Goal: Information Seeking & Learning: Learn about a topic

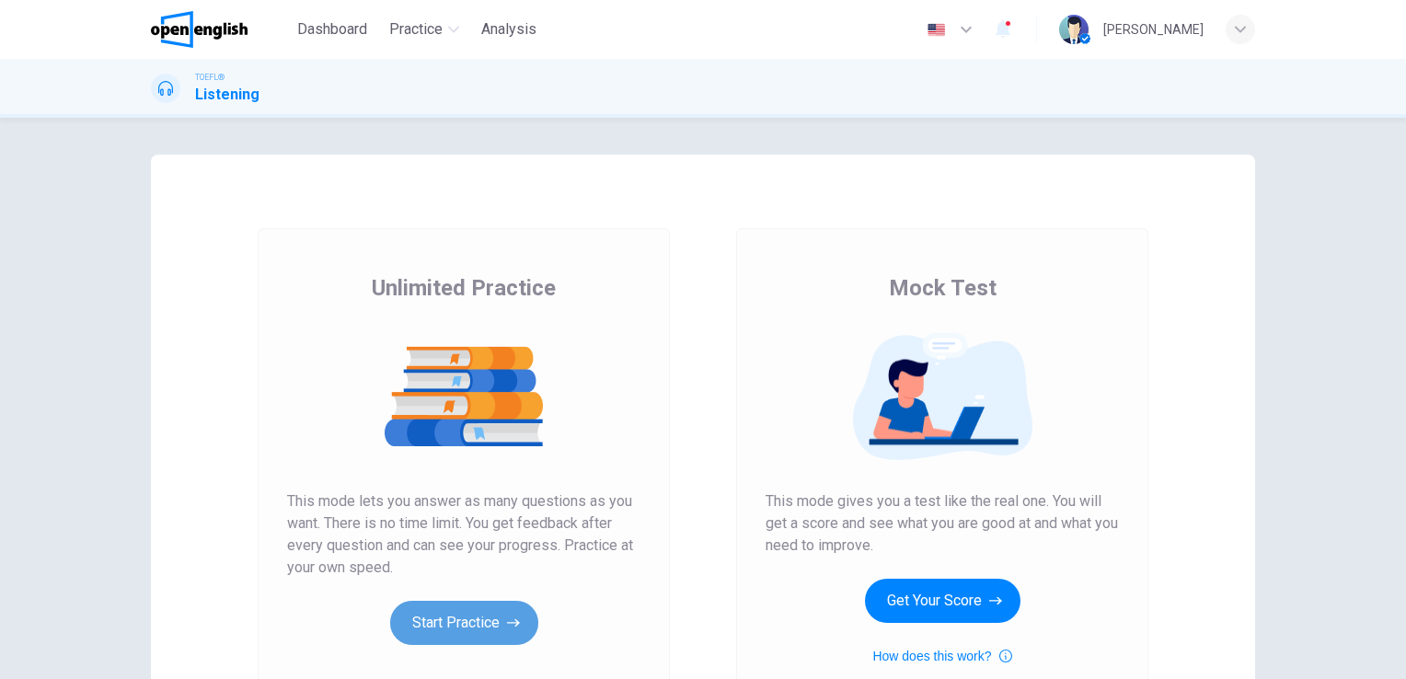
click at [432, 617] on button "Start Practice" at bounding box center [464, 623] width 148 height 44
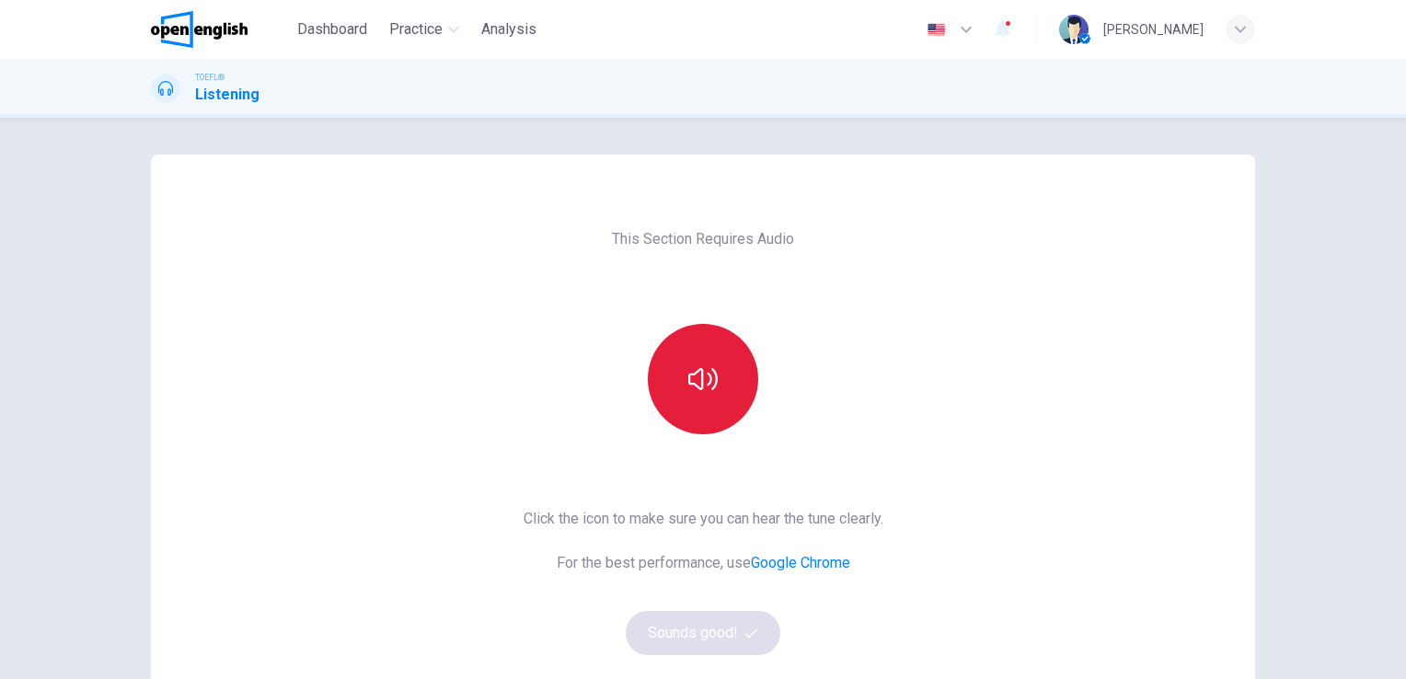
click at [700, 374] on icon "button" at bounding box center [703, 379] width 29 height 29
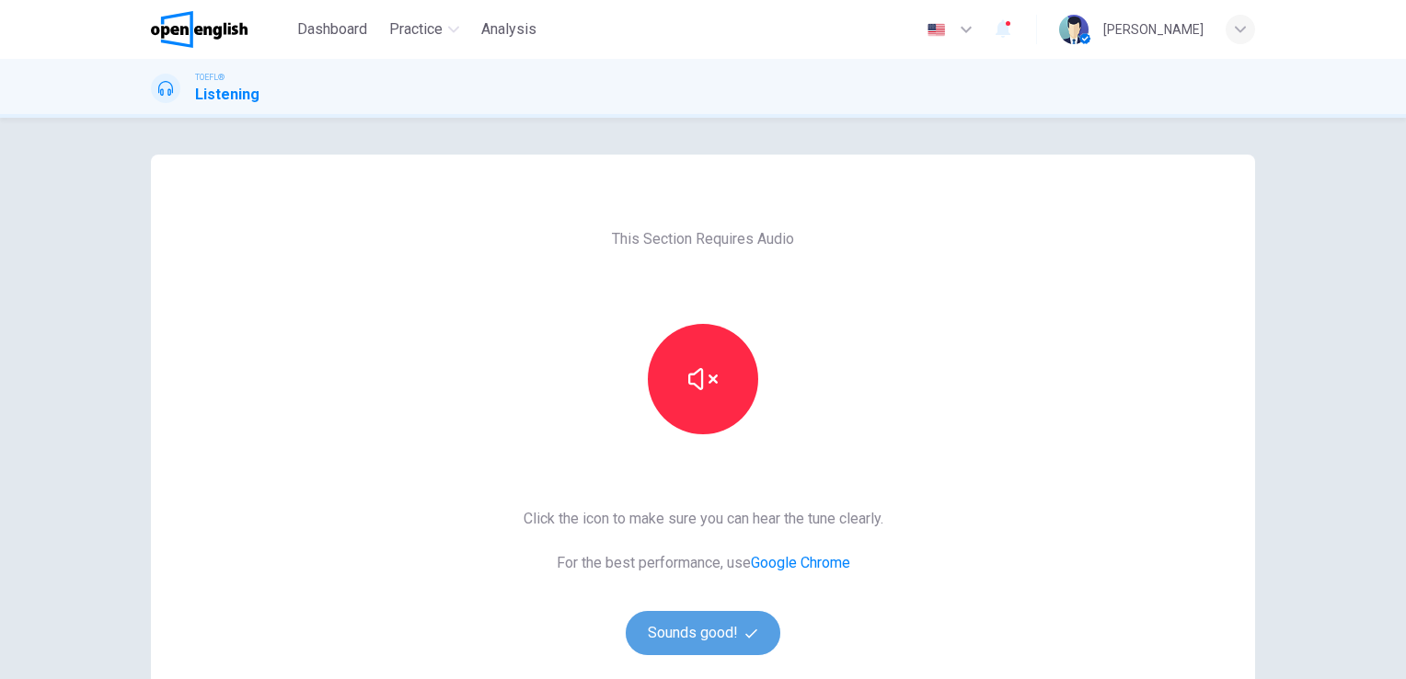
click at [687, 624] on button "Sounds good!" at bounding box center [703, 633] width 155 height 44
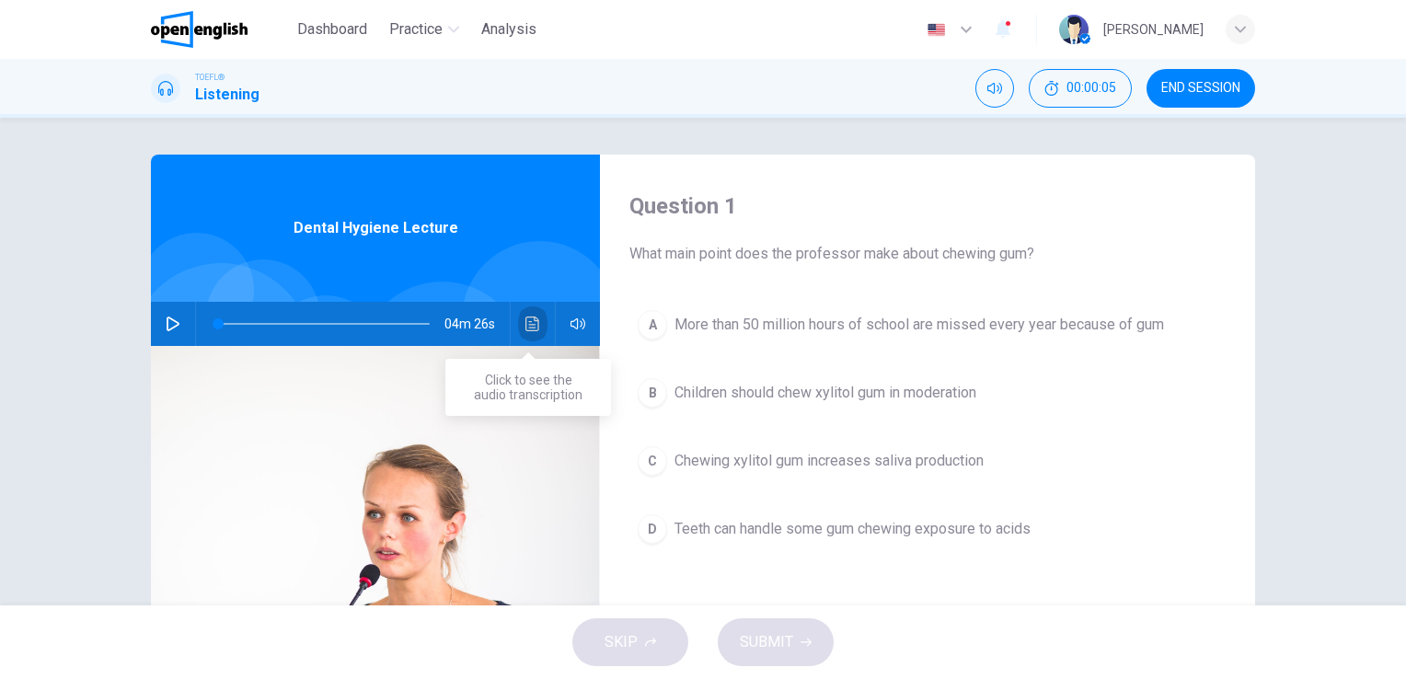
click at [527, 323] on icon "Click to see the audio transcription" at bounding box center [533, 324] width 15 height 15
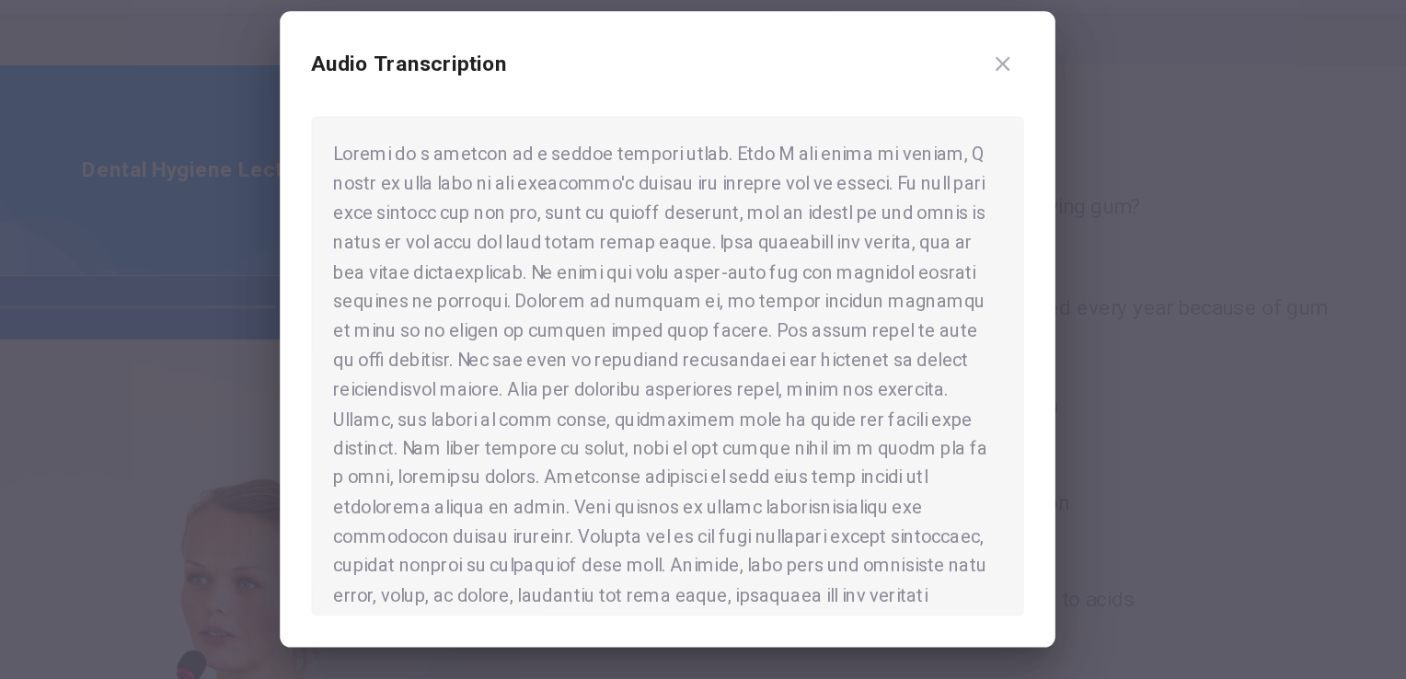
click at [701, 495] on div at bounding box center [703, 366] width 499 height 350
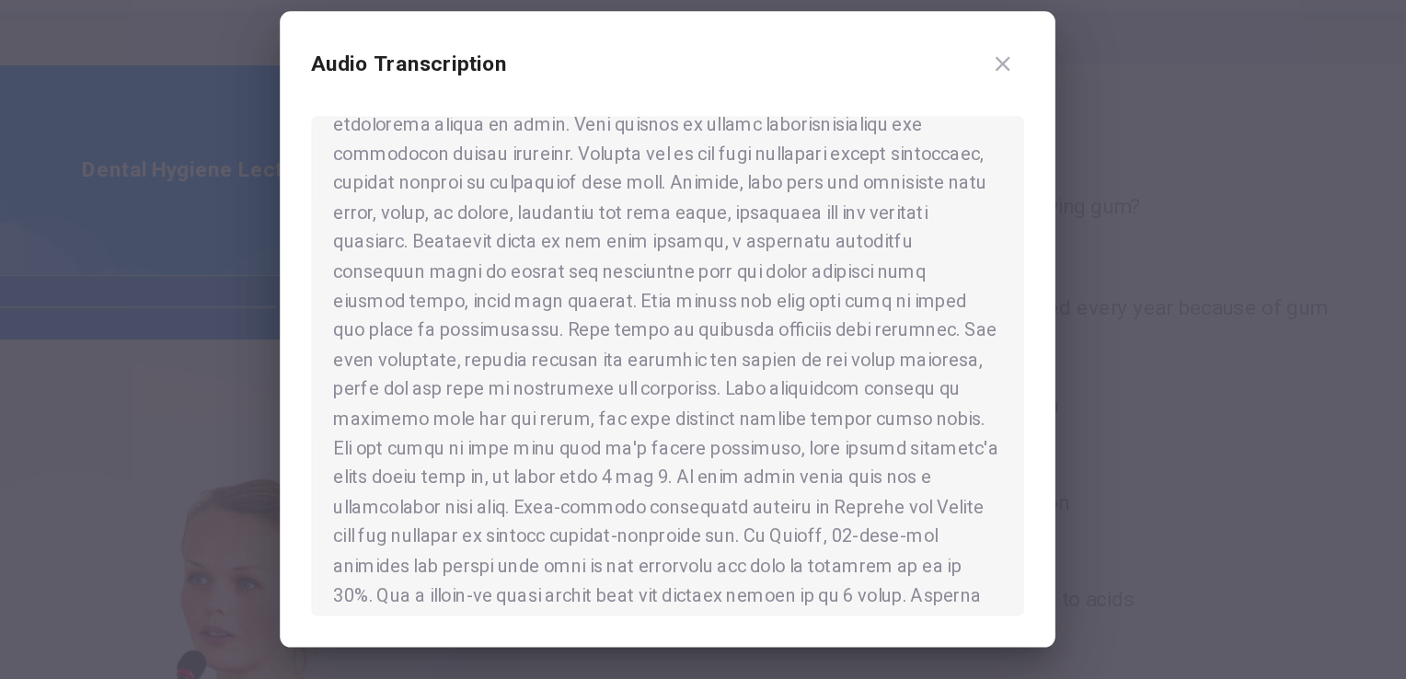
scroll to position [263, 0]
click at [1073, 427] on div at bounding box center [703, 339] width 1406 height 679
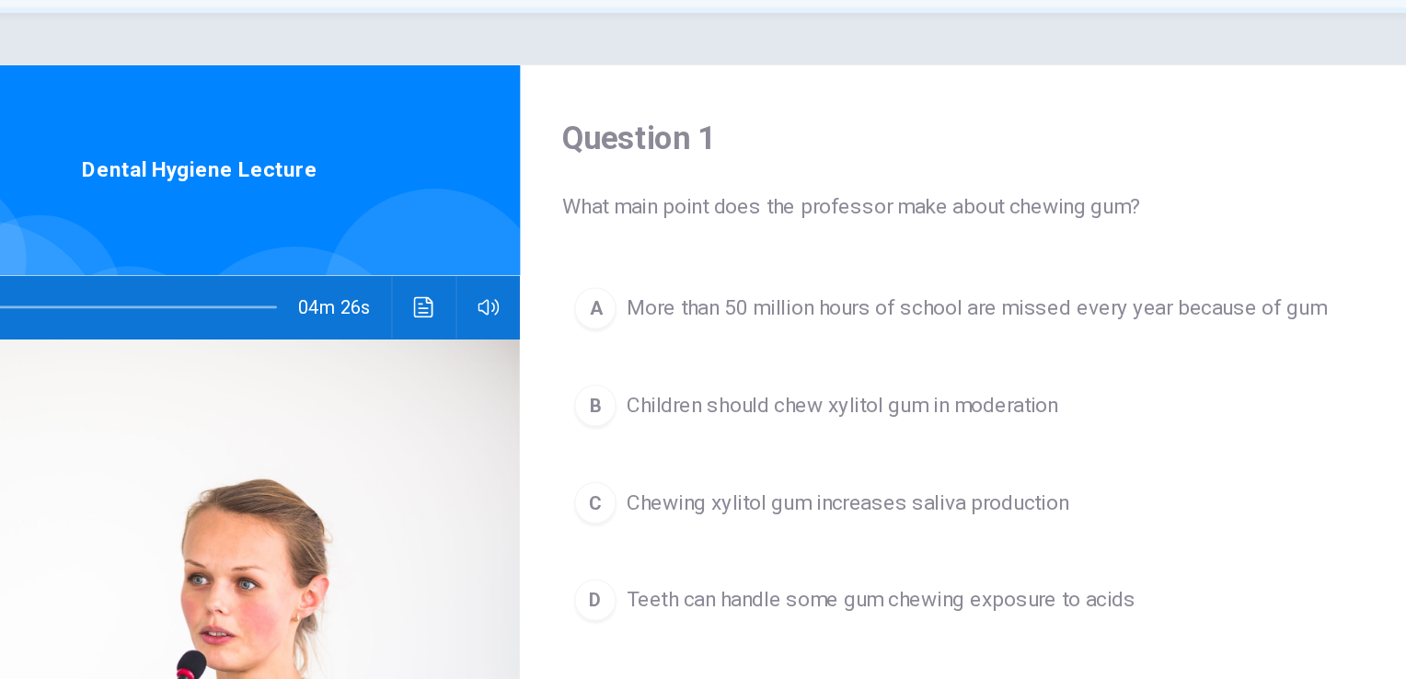
click at [528, 339] on button "Click to see the audio transcription" at bounding box center [532, 324] width 29 height 44
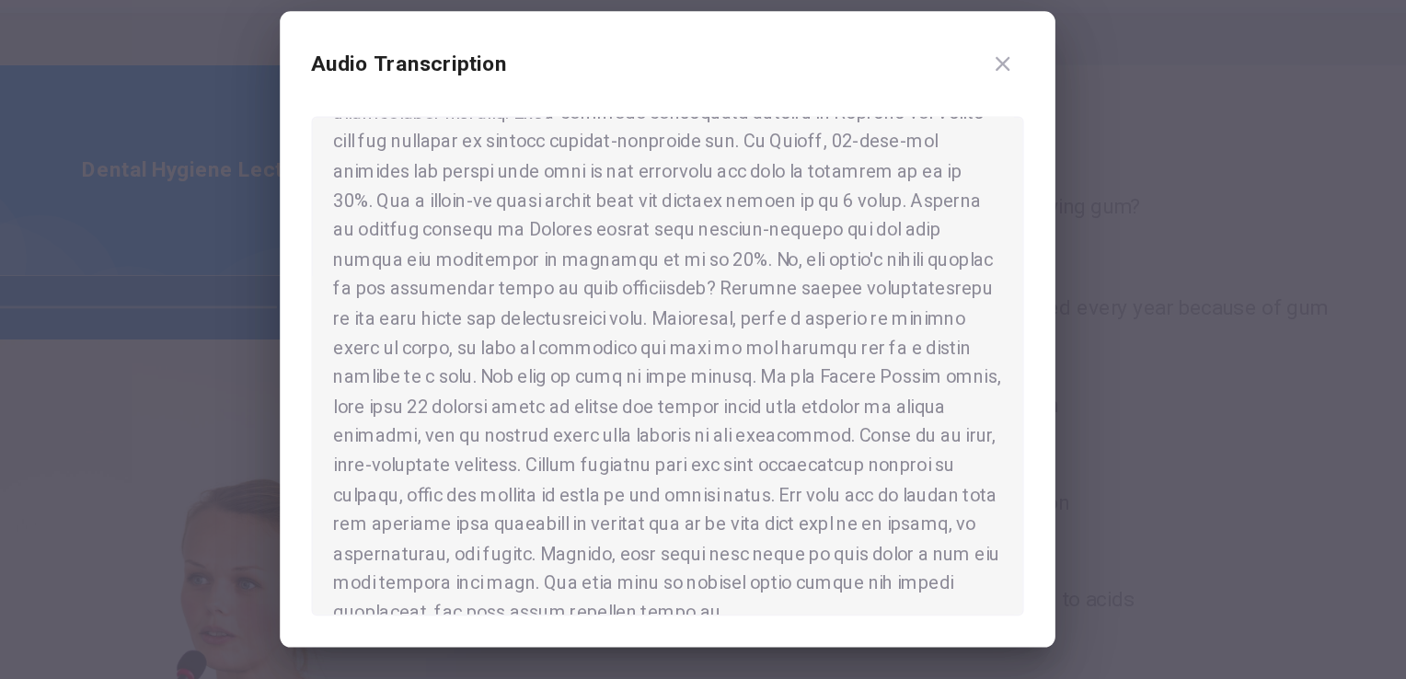
scroll to position [547, 0]
click at [936, 156] on icon "button" at bounding box center [938, 154] width 10 height 10
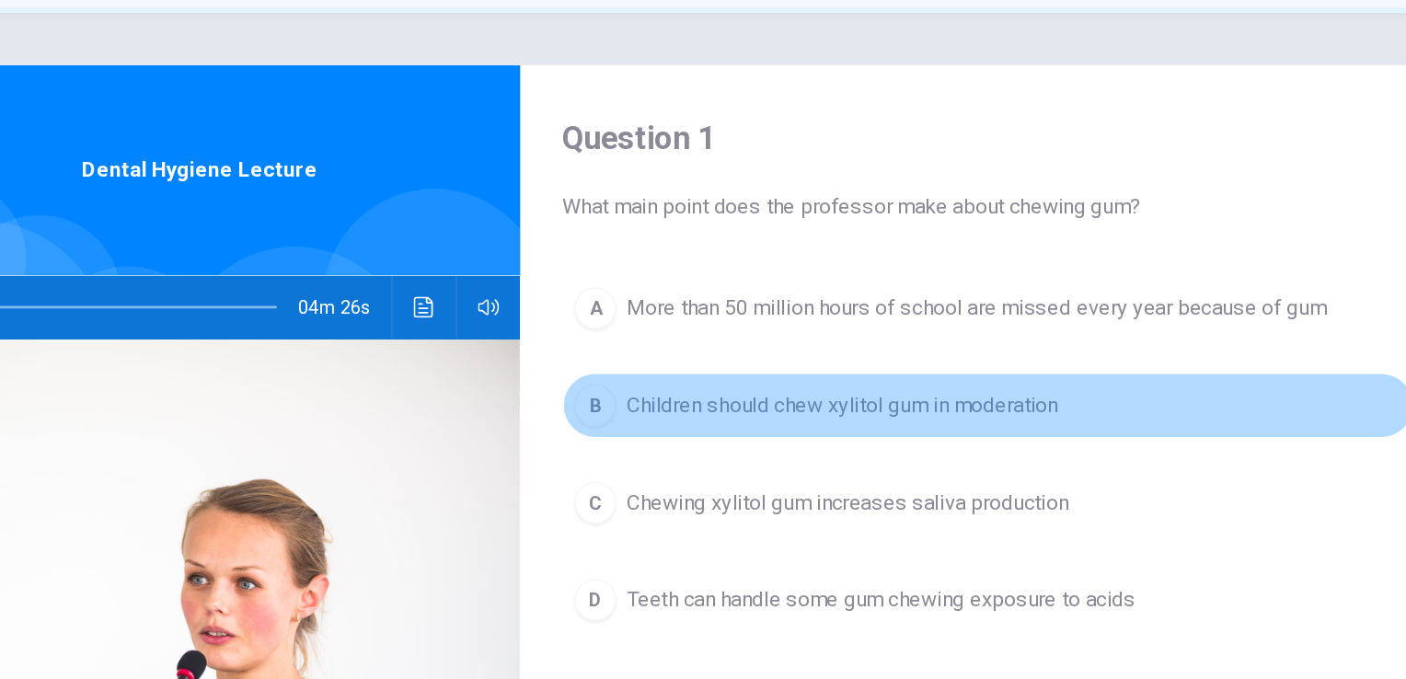
click at [746, 396] on span "Children should chew xylitol gum in moderation" at bounding box center [826, 393] width 302 height 22
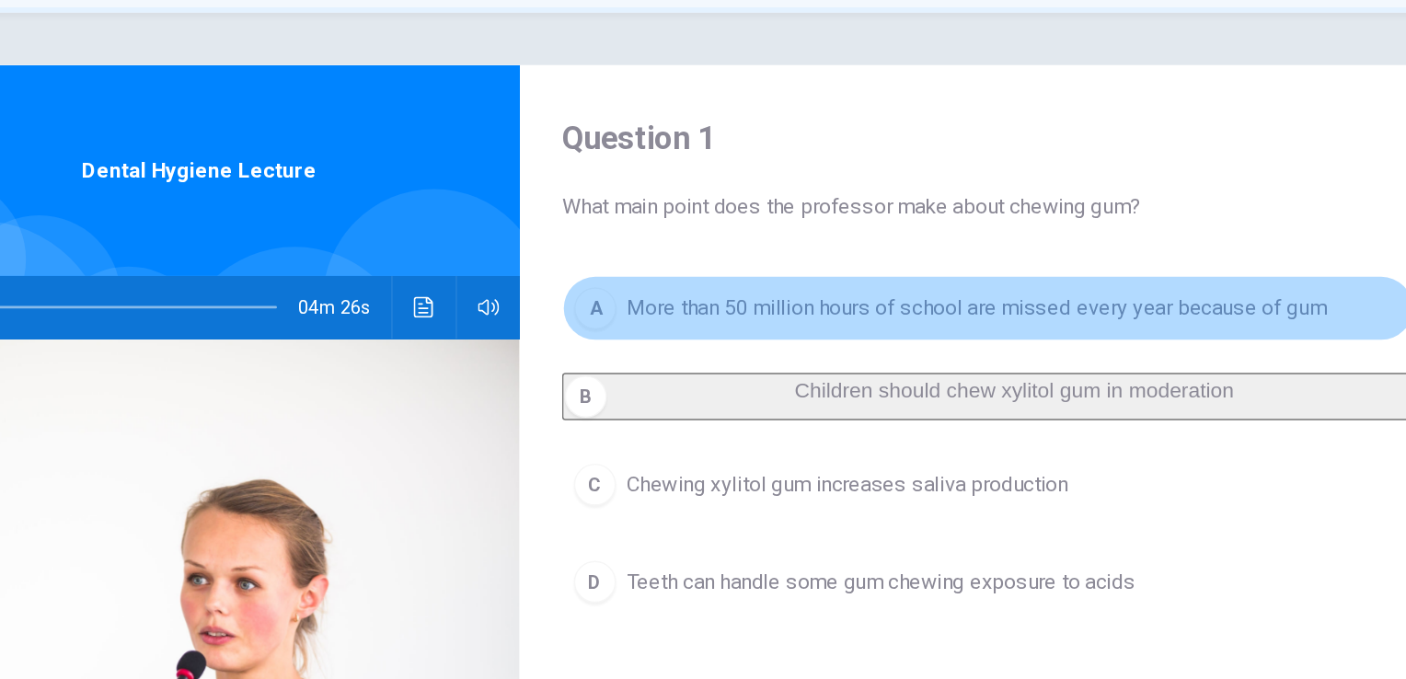
click at [763, 329] on span "More than 50 million hours of school are missed every year because of gum" at bounding box center [920, 325] width 490 height 22
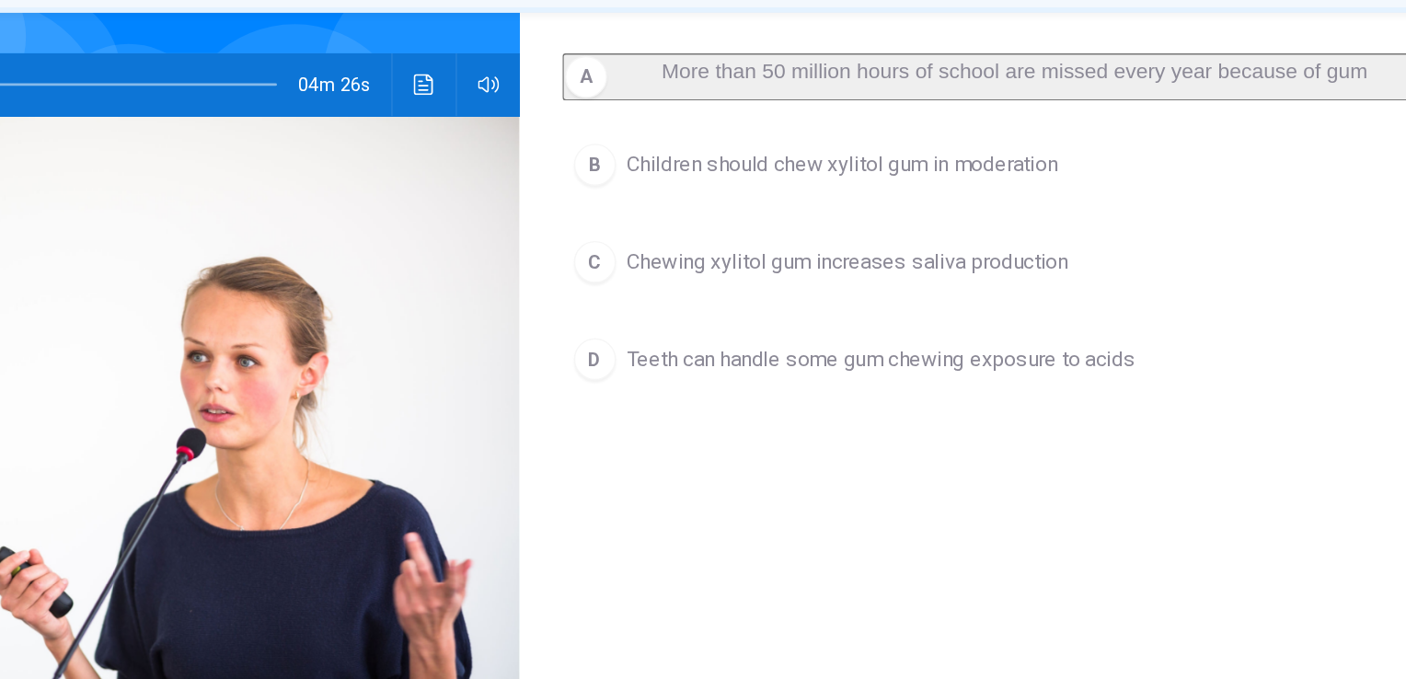
scroll to position [154, 0]
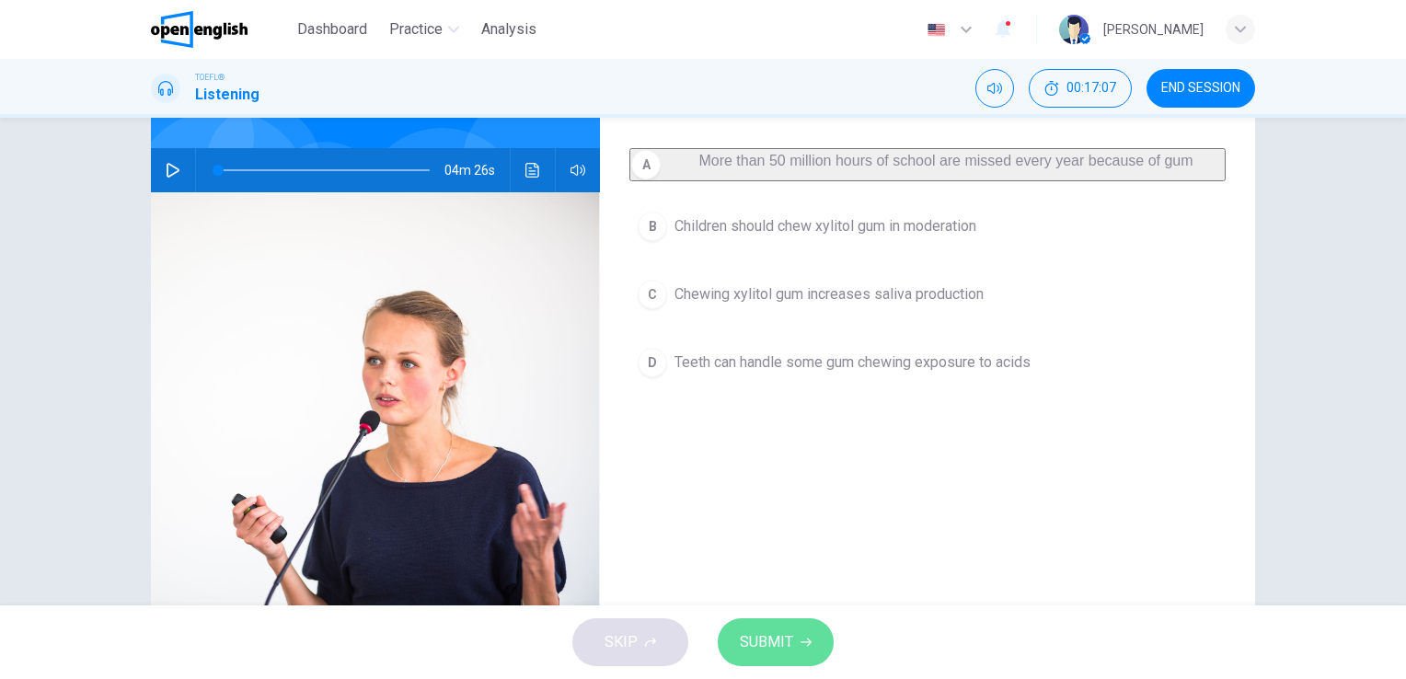
click at [781, 642] on span "SUBMIT" at bounding box center [766, 643] width 53 height 26
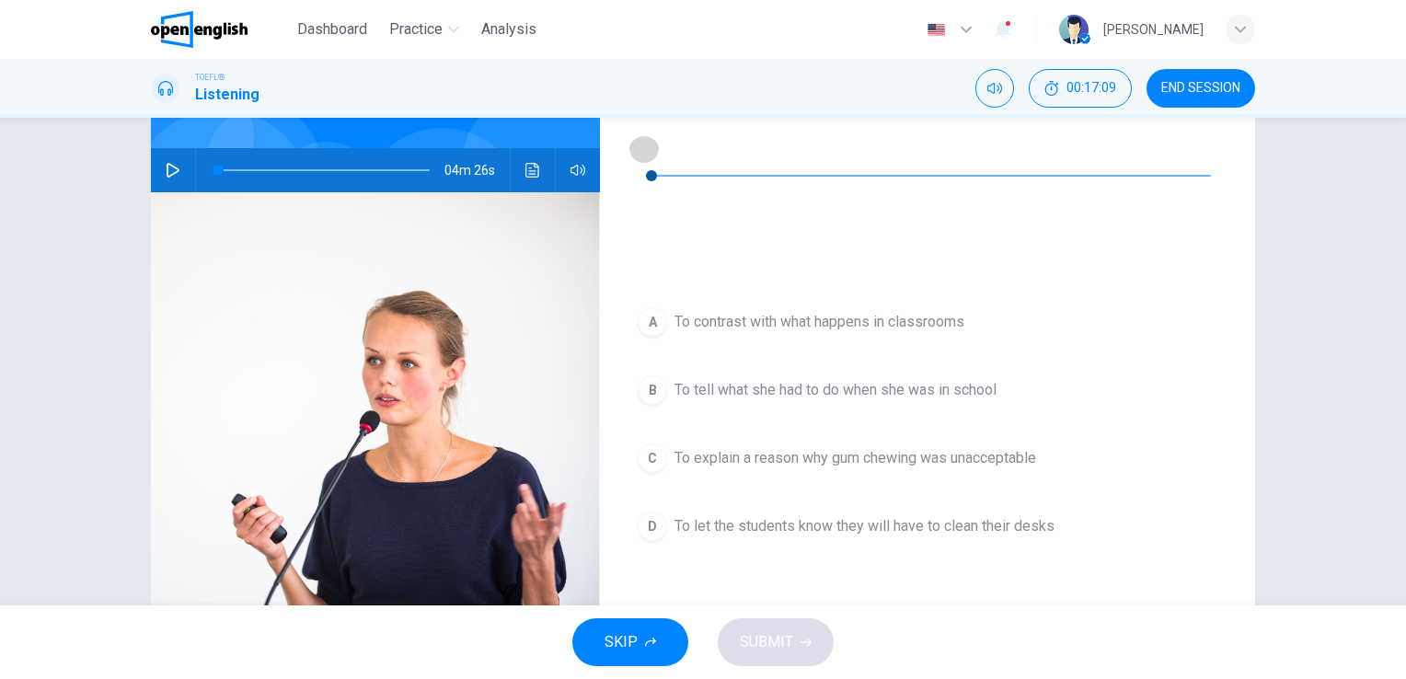
click at [648, 150] on icon "button" at bounding box center [644, 148] width 15 height 15
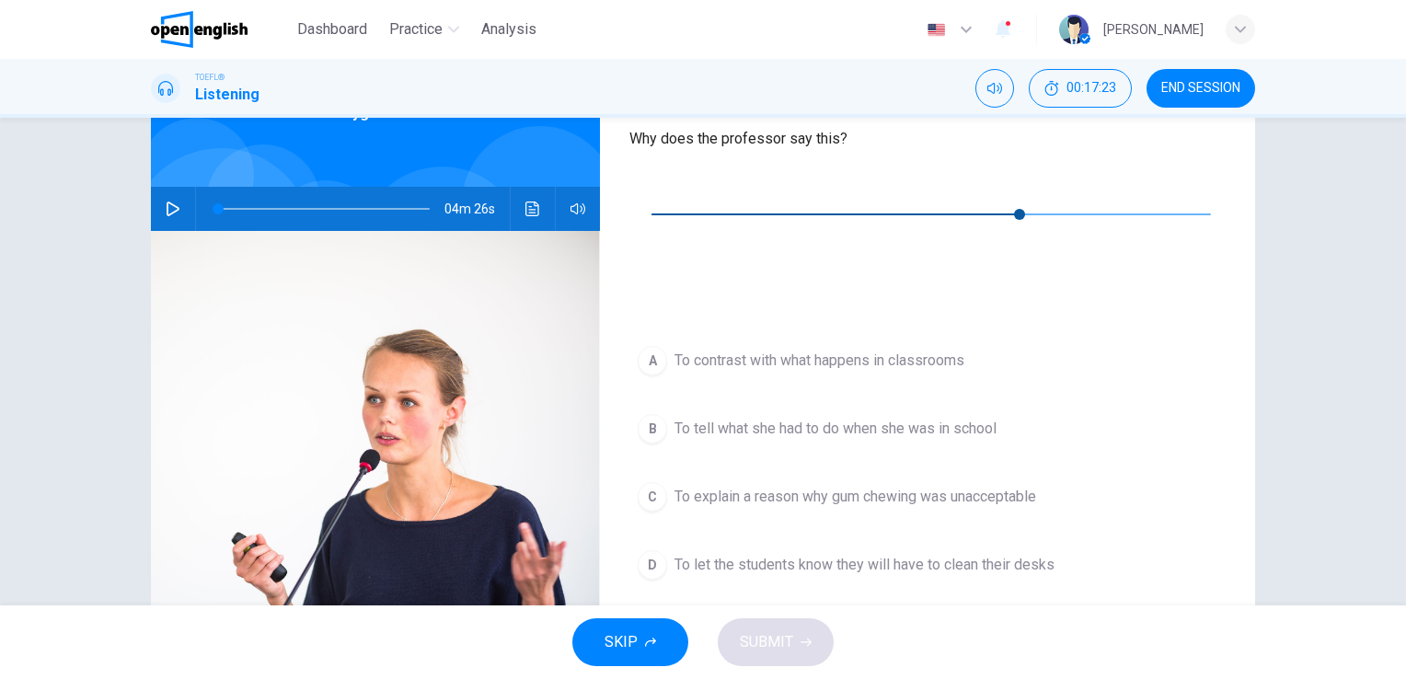
scroll to position [121, 0]
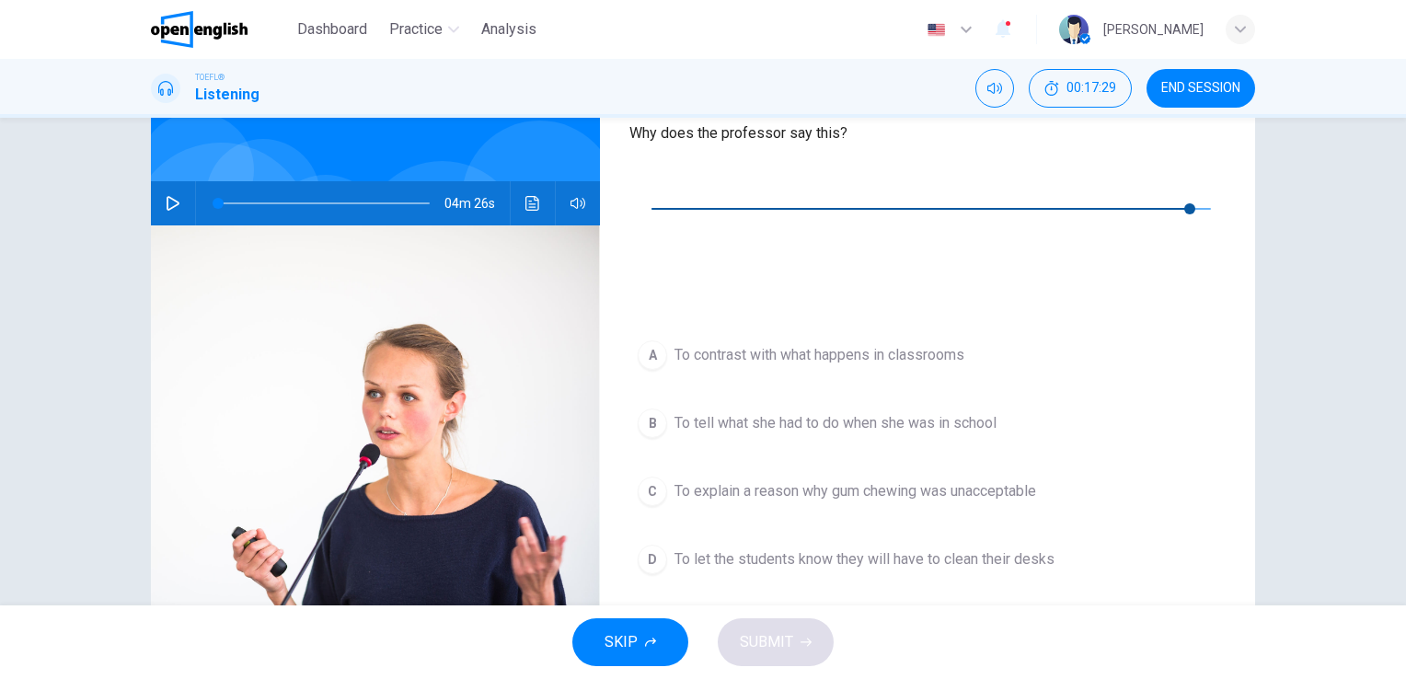
type input "*"
click at [824, 480] on span "To explain a reason why gum chewing was unacceptable" at bounding box center [856, 491] width 362 height 22
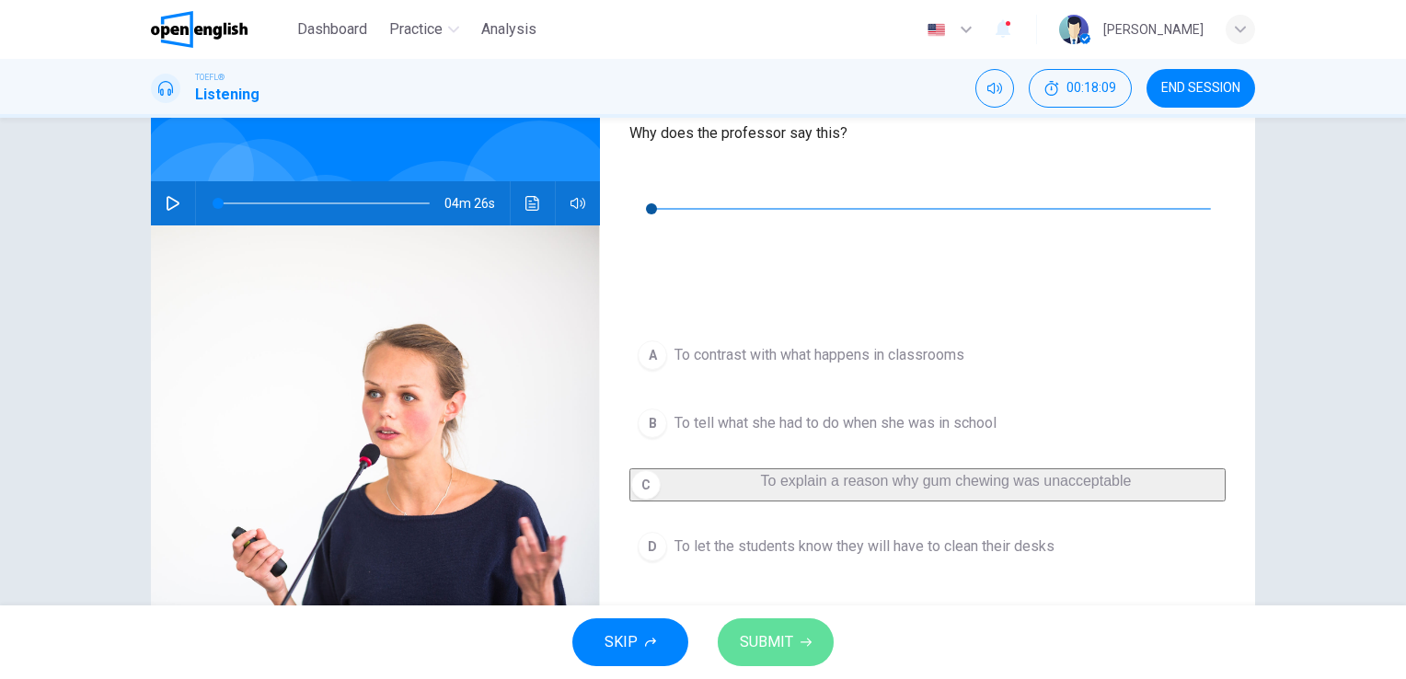
click at [773, 632] on span "SUBMIT" at bounding box center [766, 643] width 53 height 26
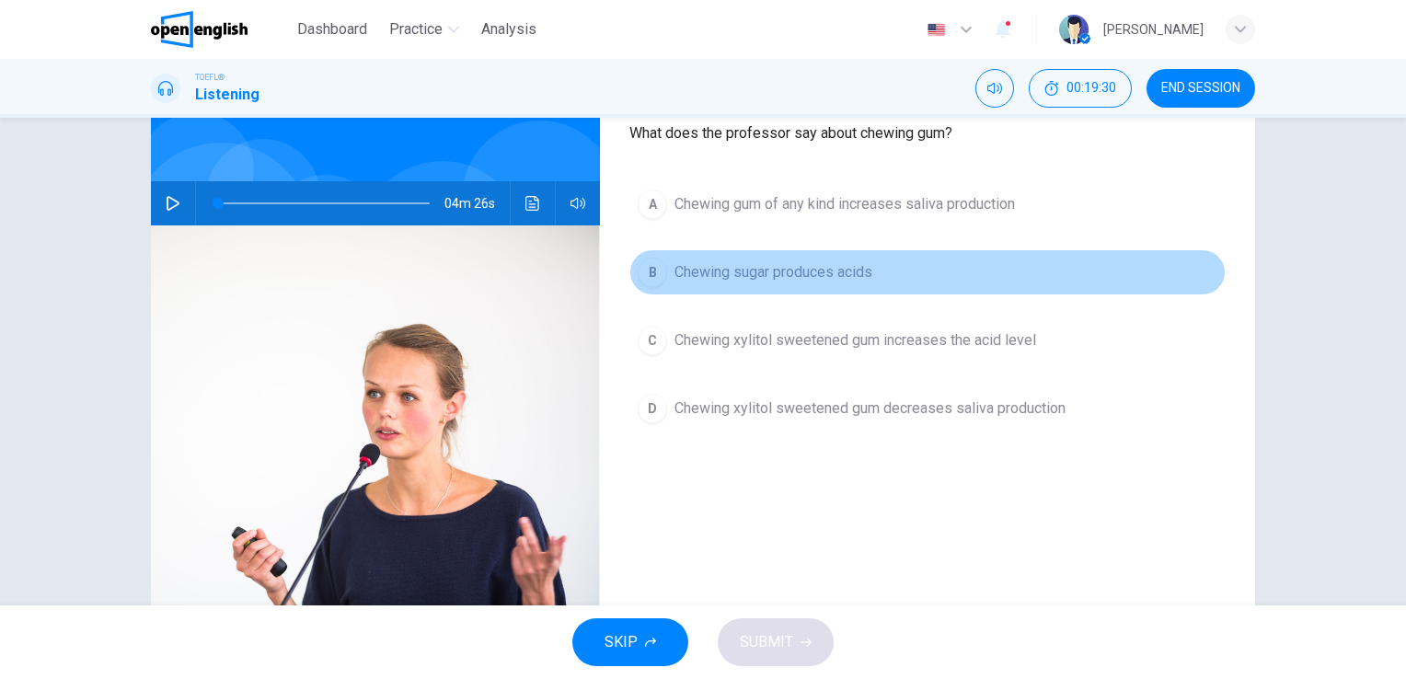
click at [799, 276] on span "Chewing sugar produces acids" at bounding box center [774, 272] width 198 height 22
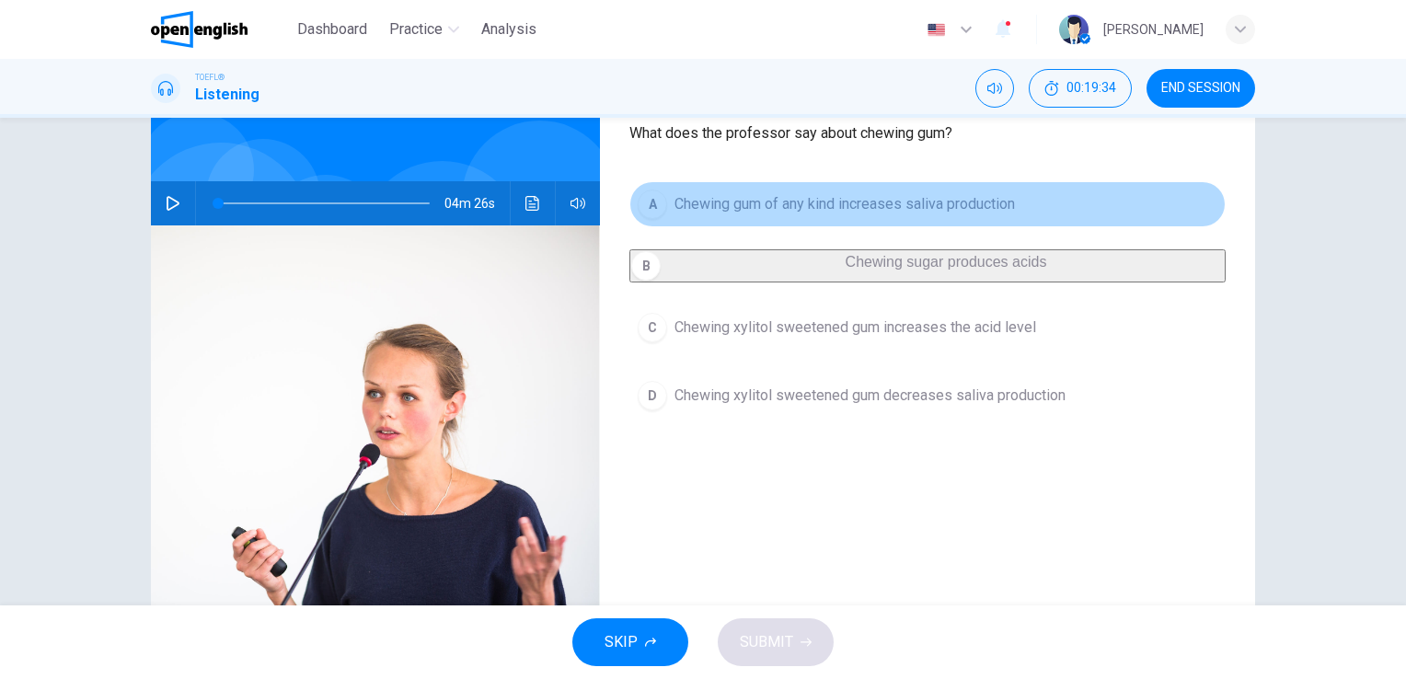
click at [844, 206] on span "Chewing gum of any kind increases saliva production" at bounding box center [845, 204] width 341 height 22
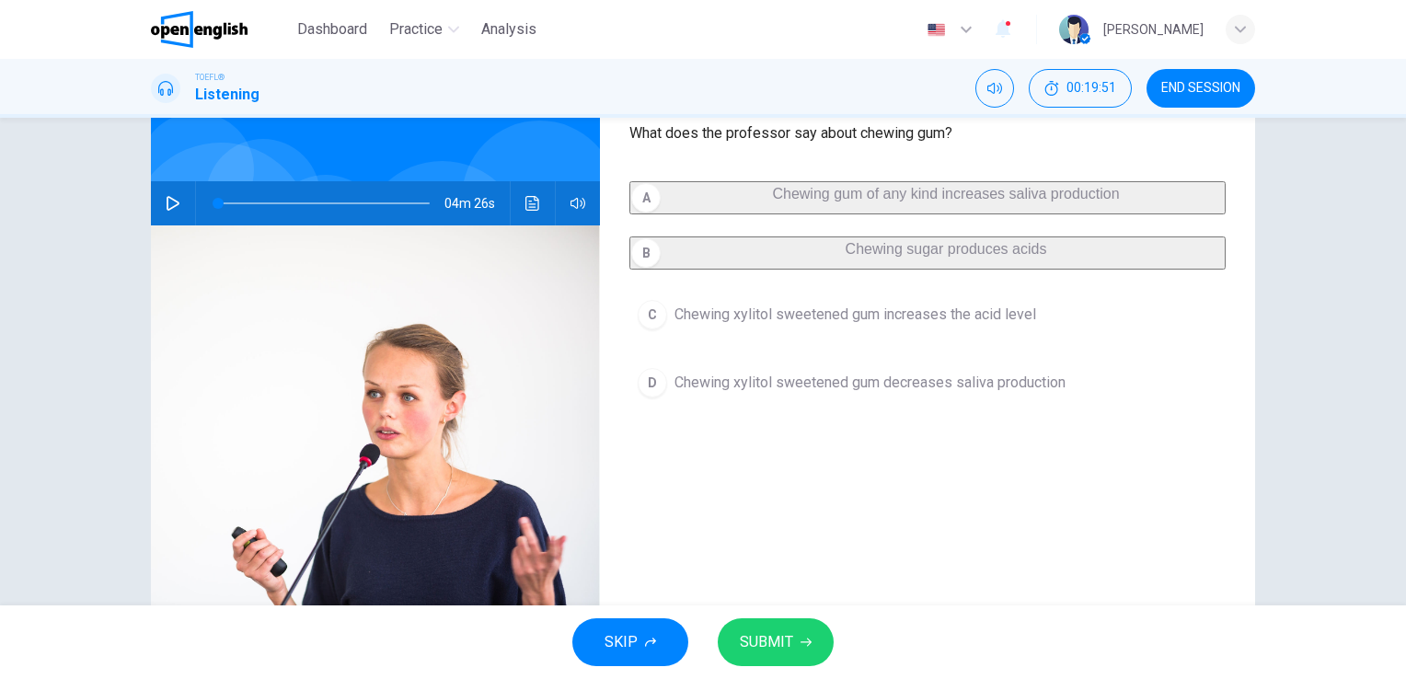
click at [784, 646] on span "SUBMIT" at bounding box center [766, 643] width 53 height 26
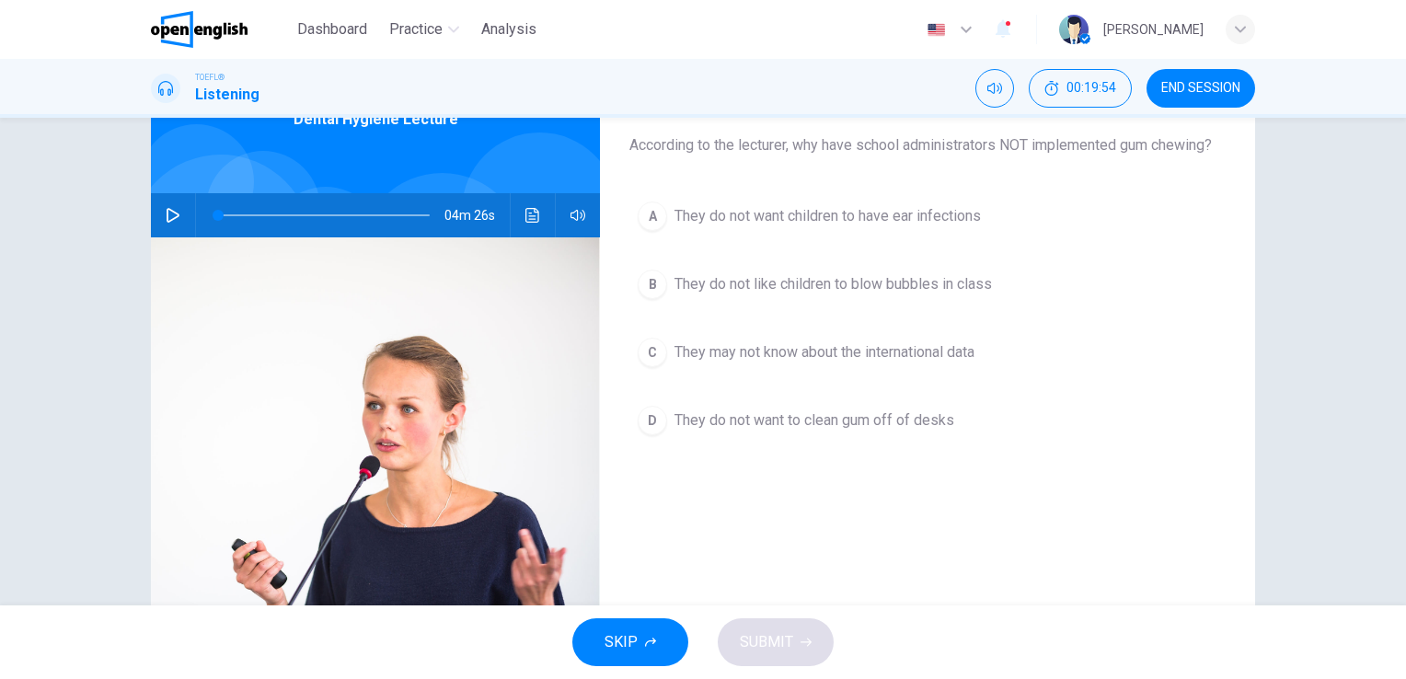
scroll to position [103, 0]
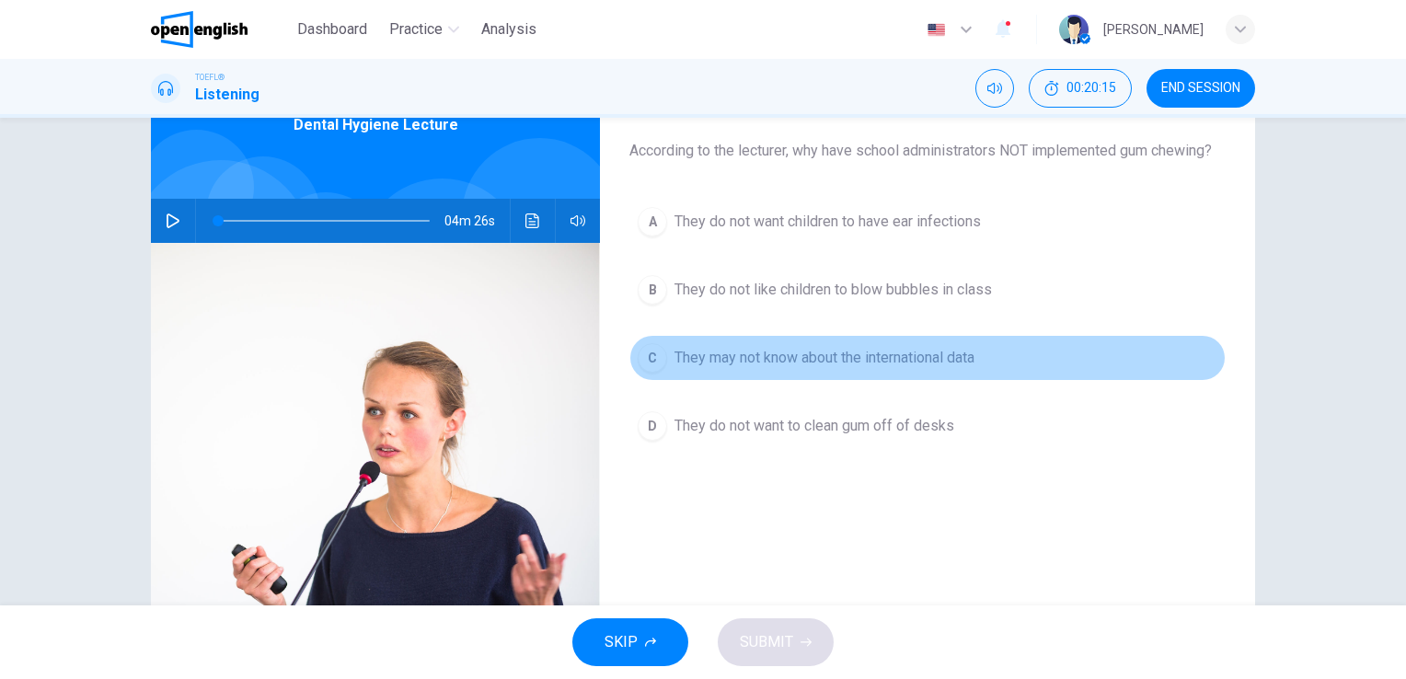
click at [850, 353] on span "They may not know about the international data" at bounding box center [825, 358] width 300 height 22
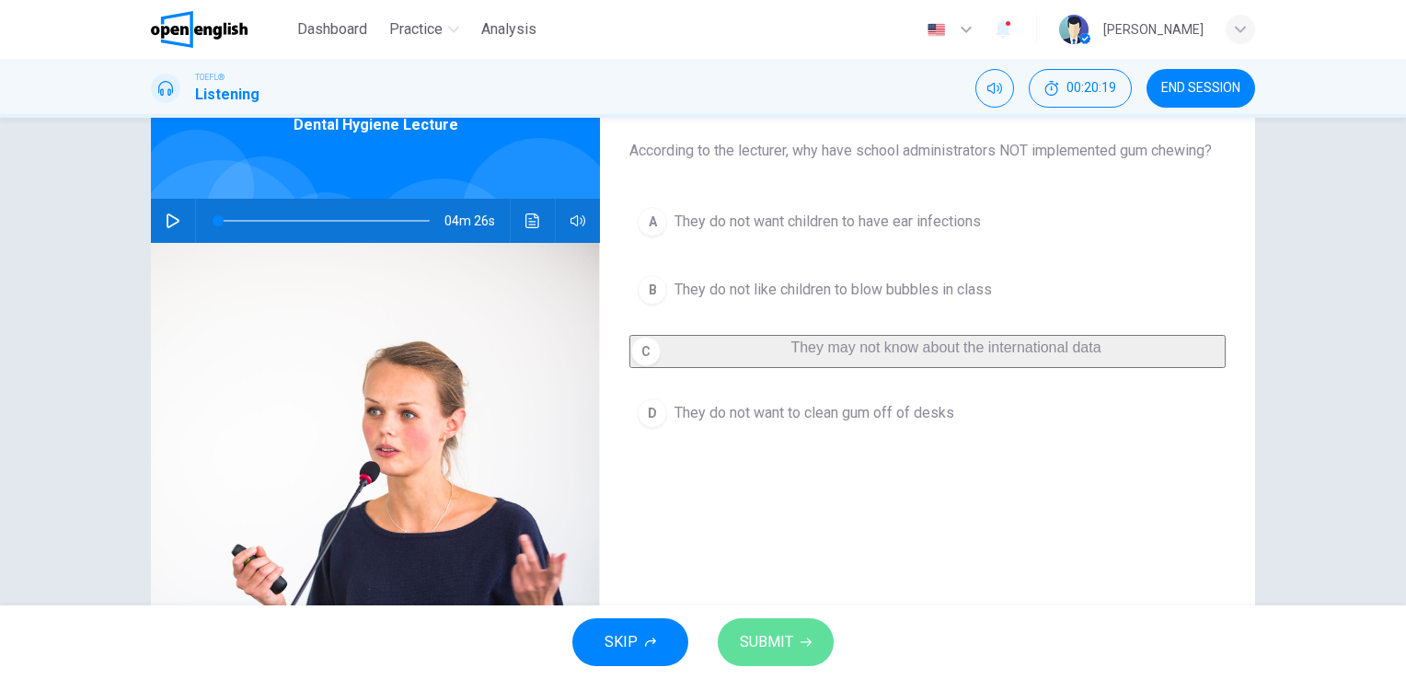
click at [751, 654] on span "SUBMIT" at bounding box center [766, 643] width 53 height 26
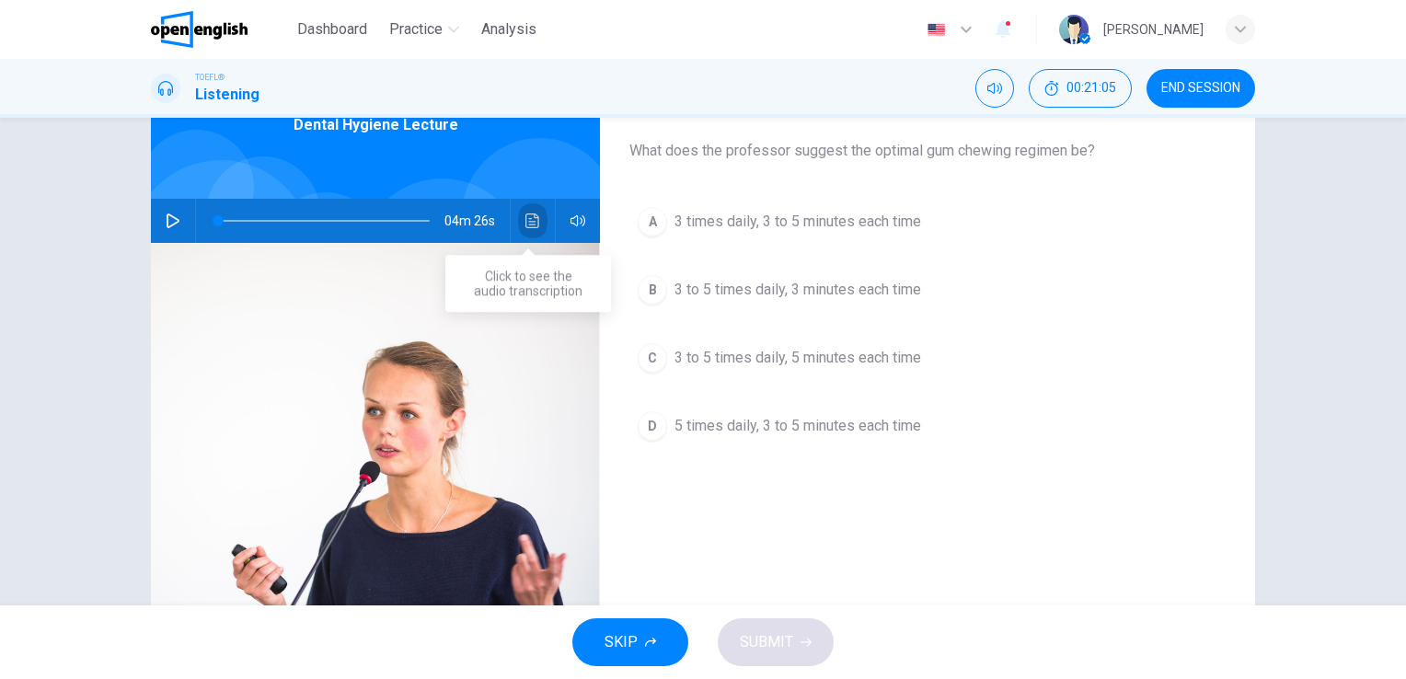
click at [526, 219] on icon "Click to see the audio transcription" at bounding box center [533, 221] width 15 height 15
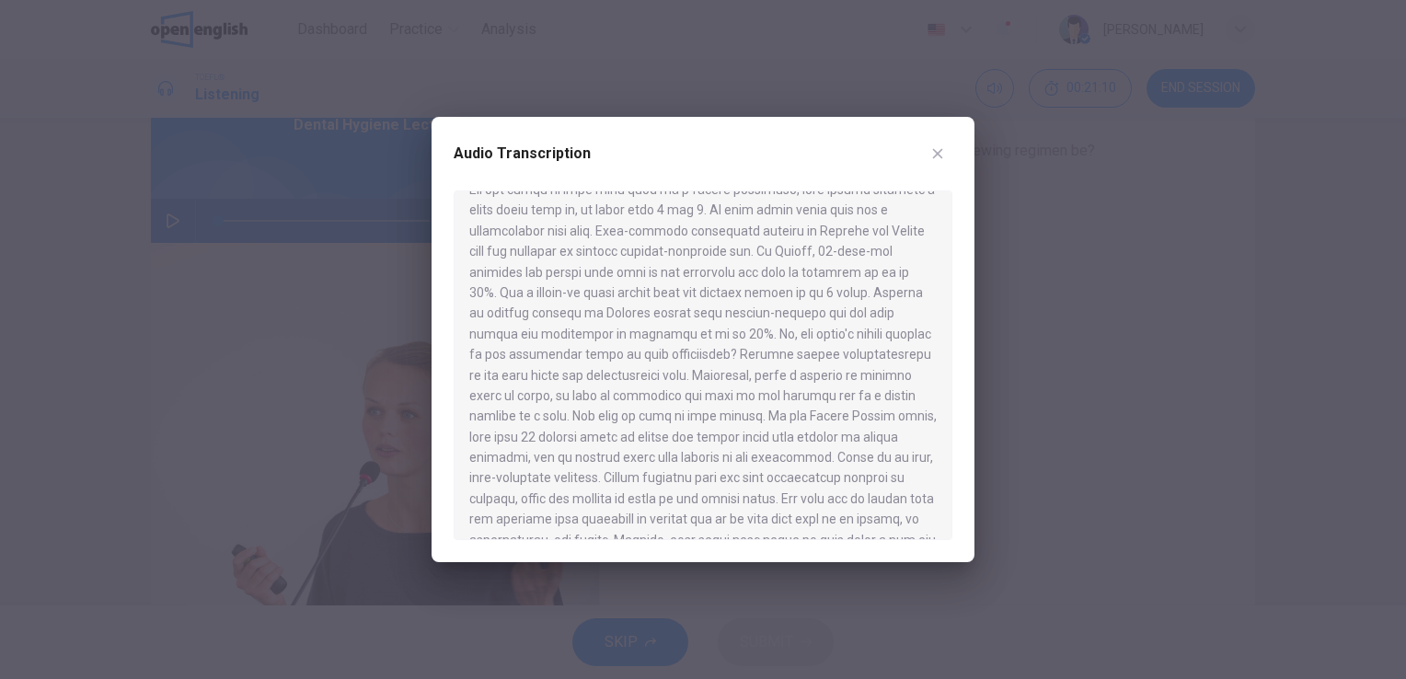
scroll to position [547, 0]
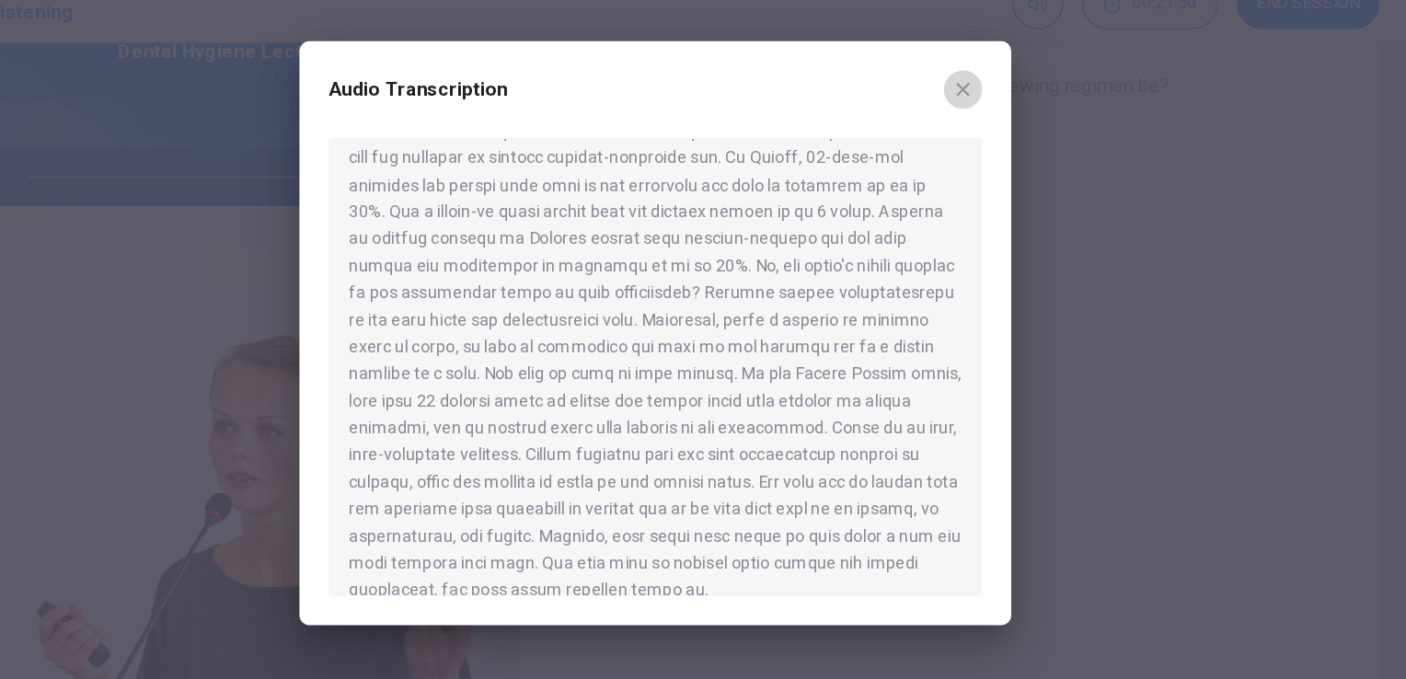
click at [937, 156] on icon "button" at bounding box center [938, 153] width 15 height 15
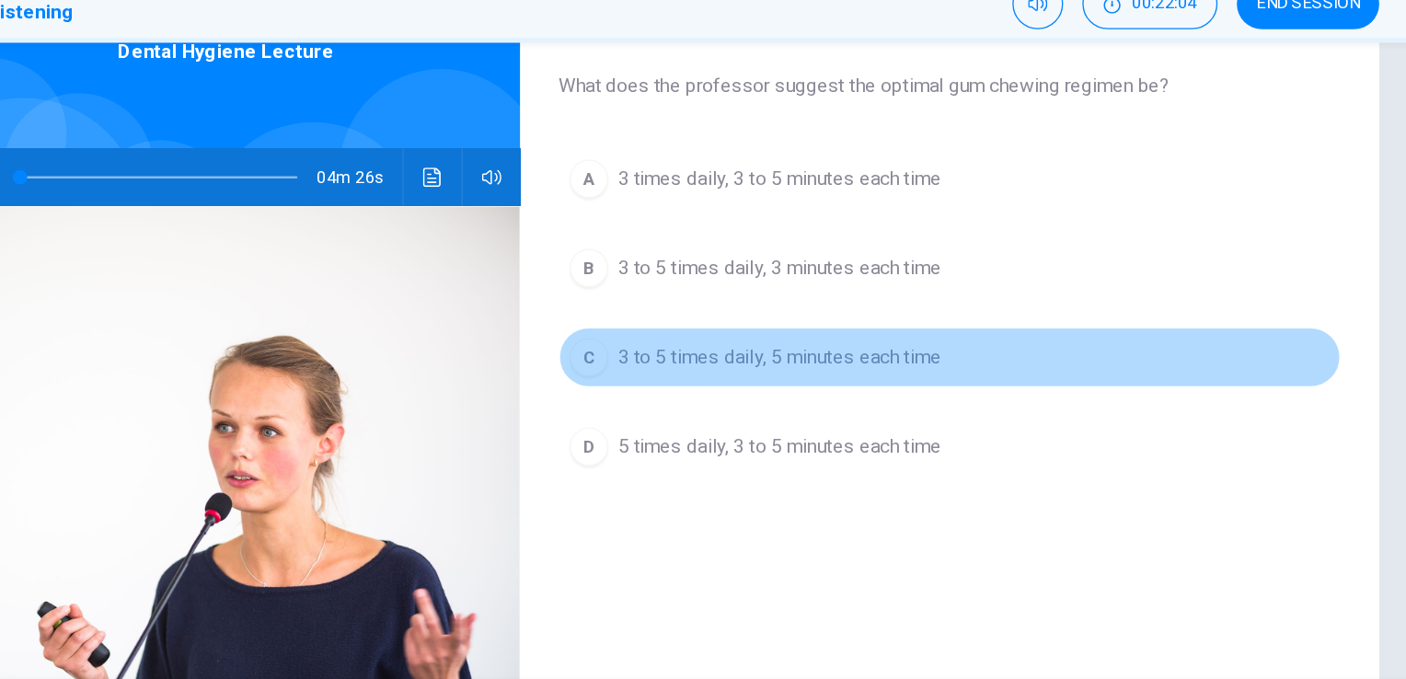
click at [732, 362] on span "3 to 5 times daily, 5 minutes each time" at bounding box center [798, 358] width 247 height 22
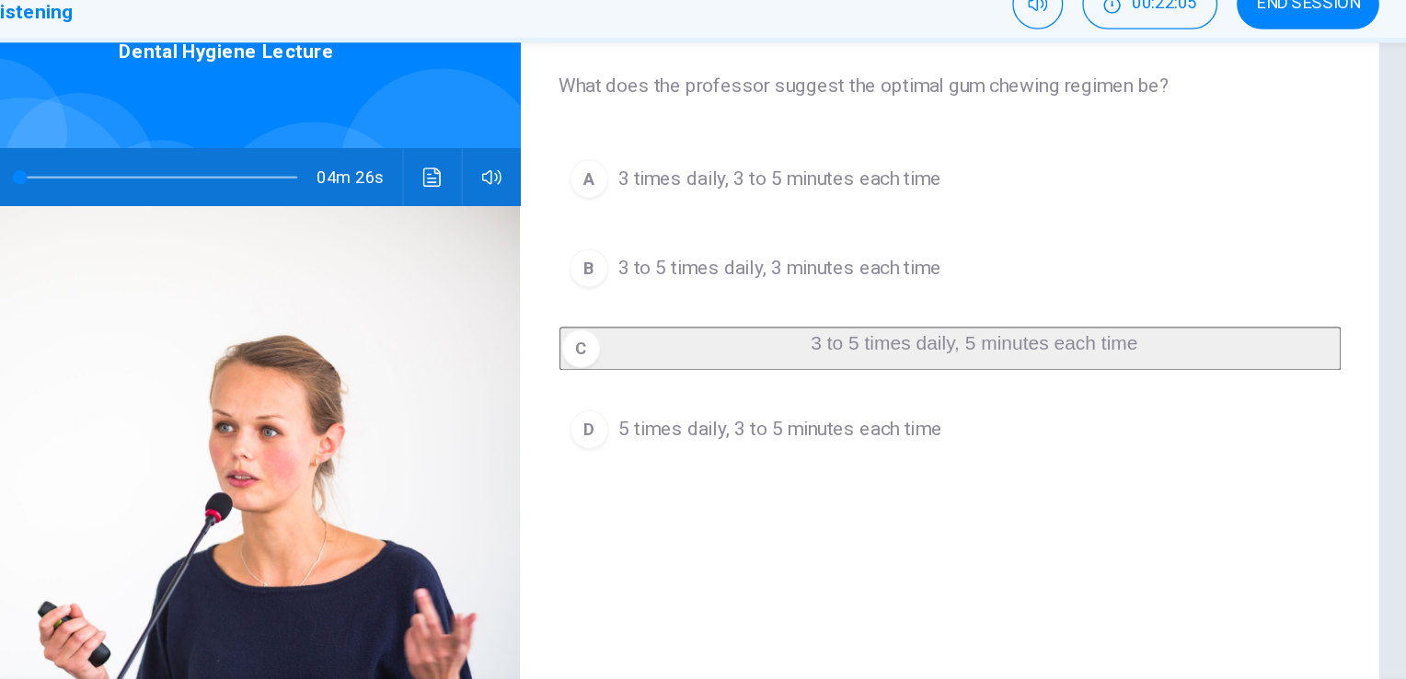
scroll to position [103, 0]
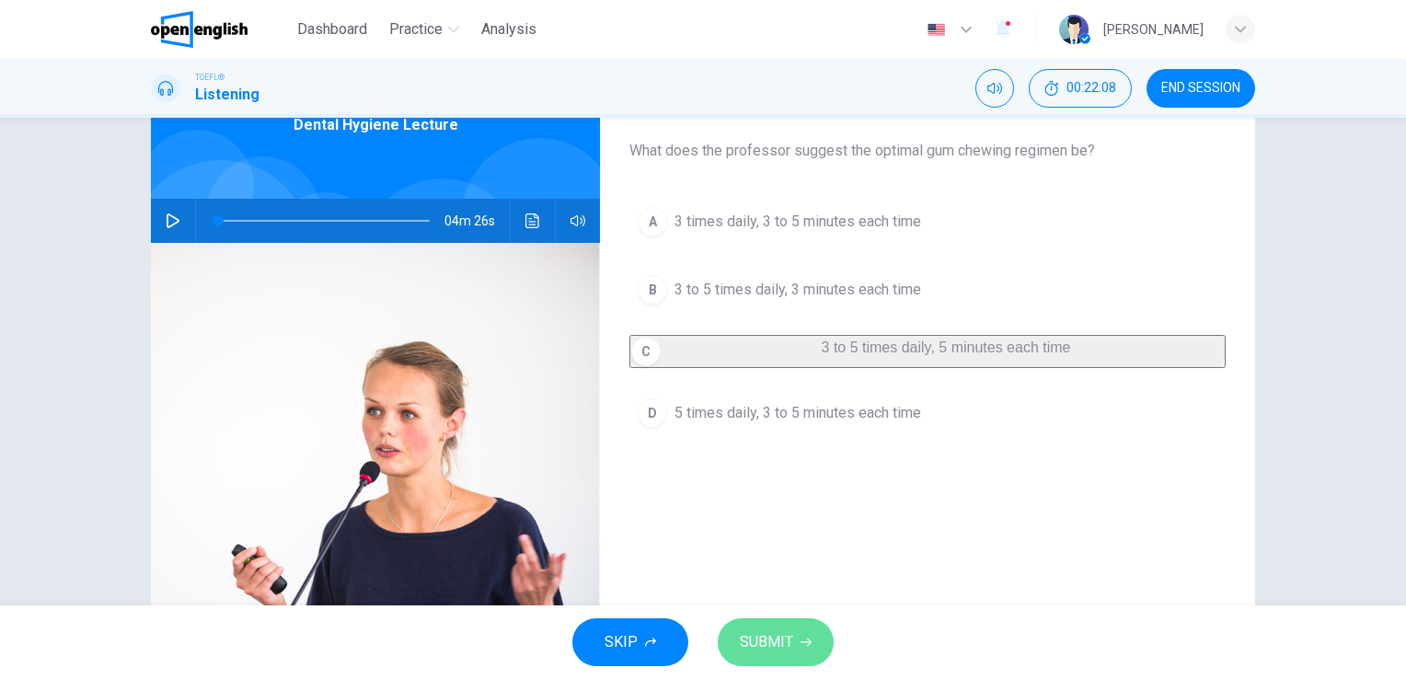
click at [756, 645] on span "SUBMIT" at bounding box center [766, 643] width 53 height 26
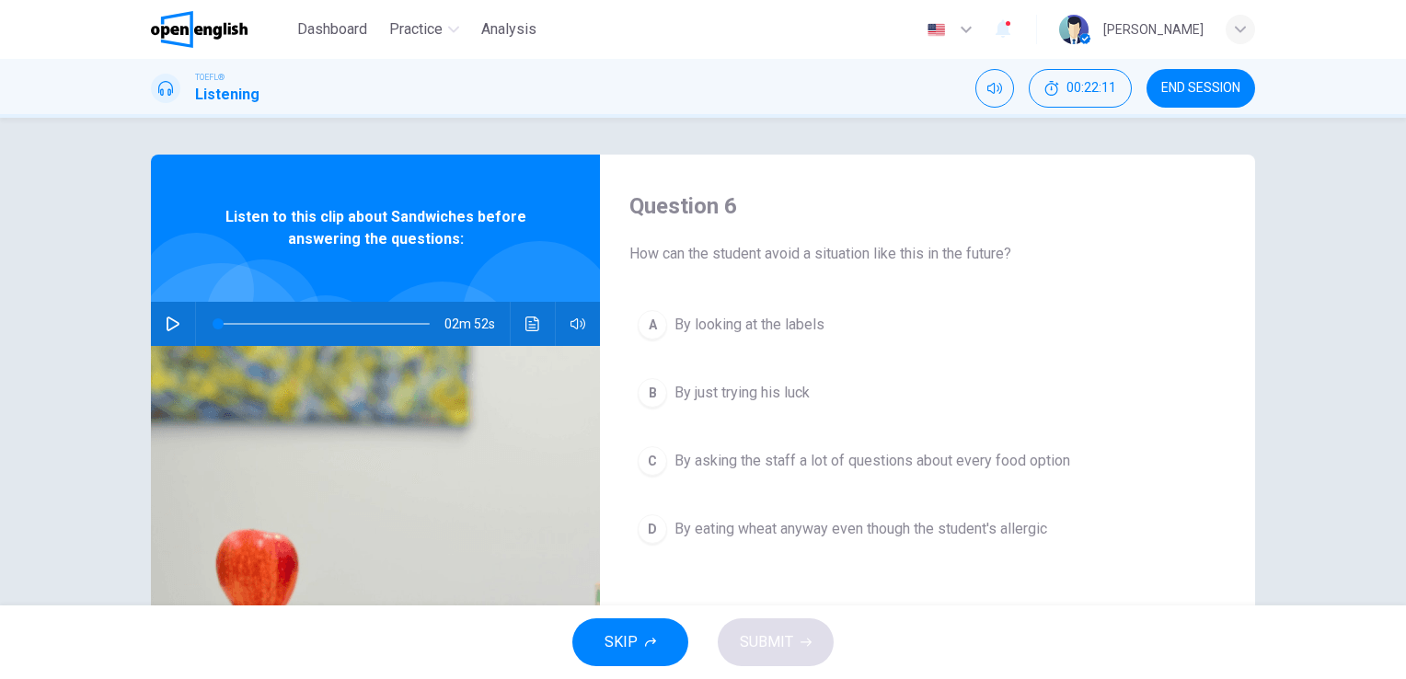
click at [1208, 90] on span "END SESSION" at bounding box center [1201, 88] width 79 height 15
